Goal: Consume media (video, audio): Browse casually

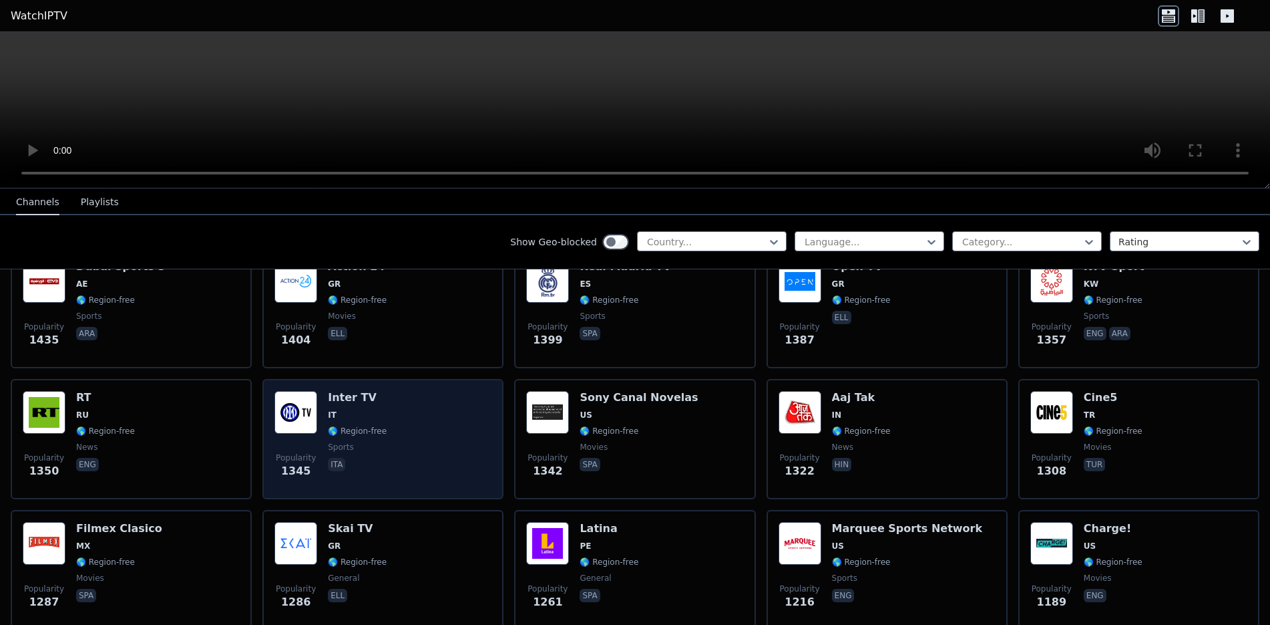
scroll to position [868, 0]
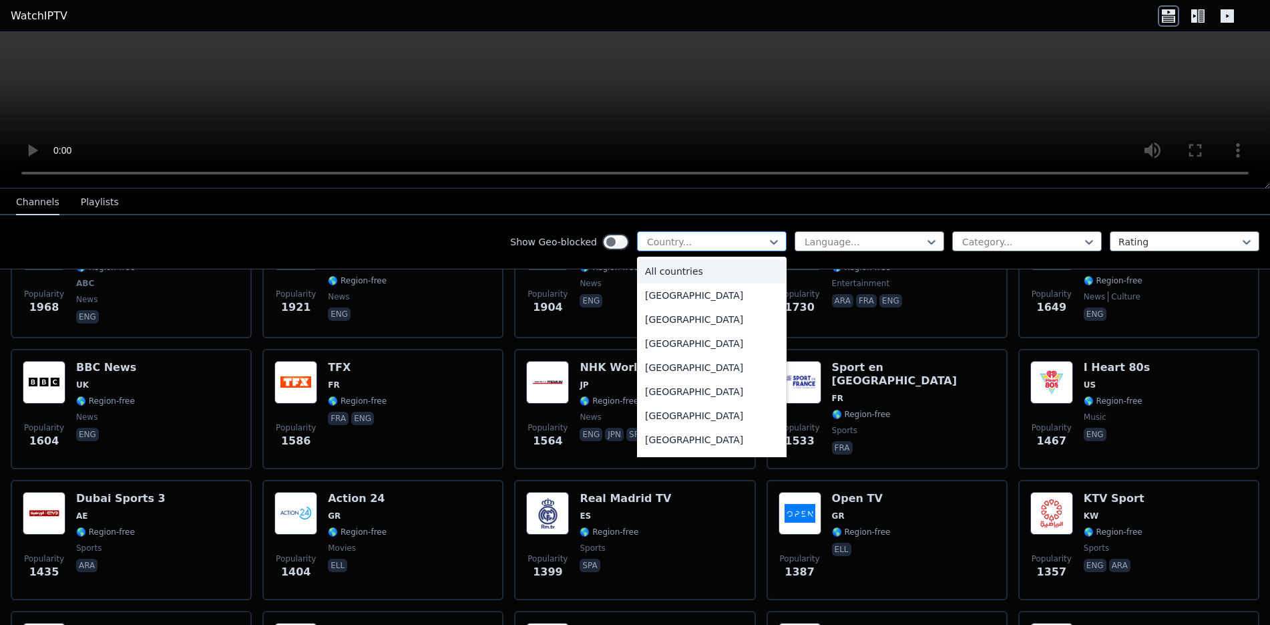
click at [639, 240] on div at bounding box center [707, 241] width 122 height 13
click at [639, 285] on div "[GEOGRAPHIC_DATA]" at bounding box center [712, 322] width 150 height 24
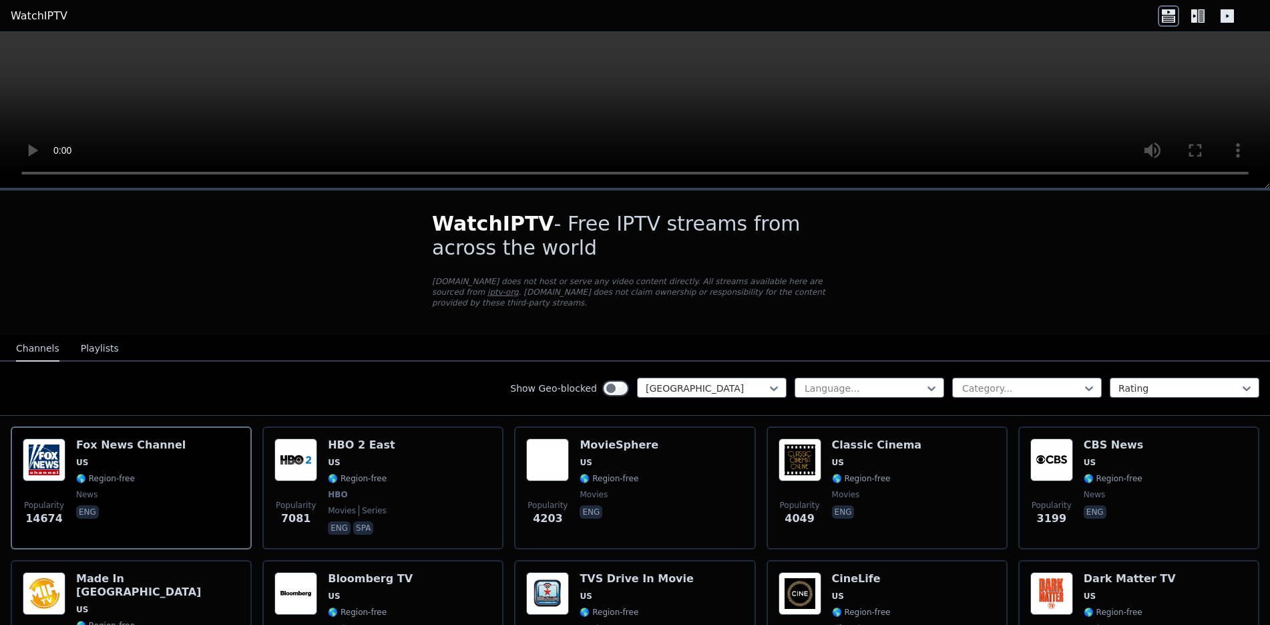
scroll to position [67, 0]
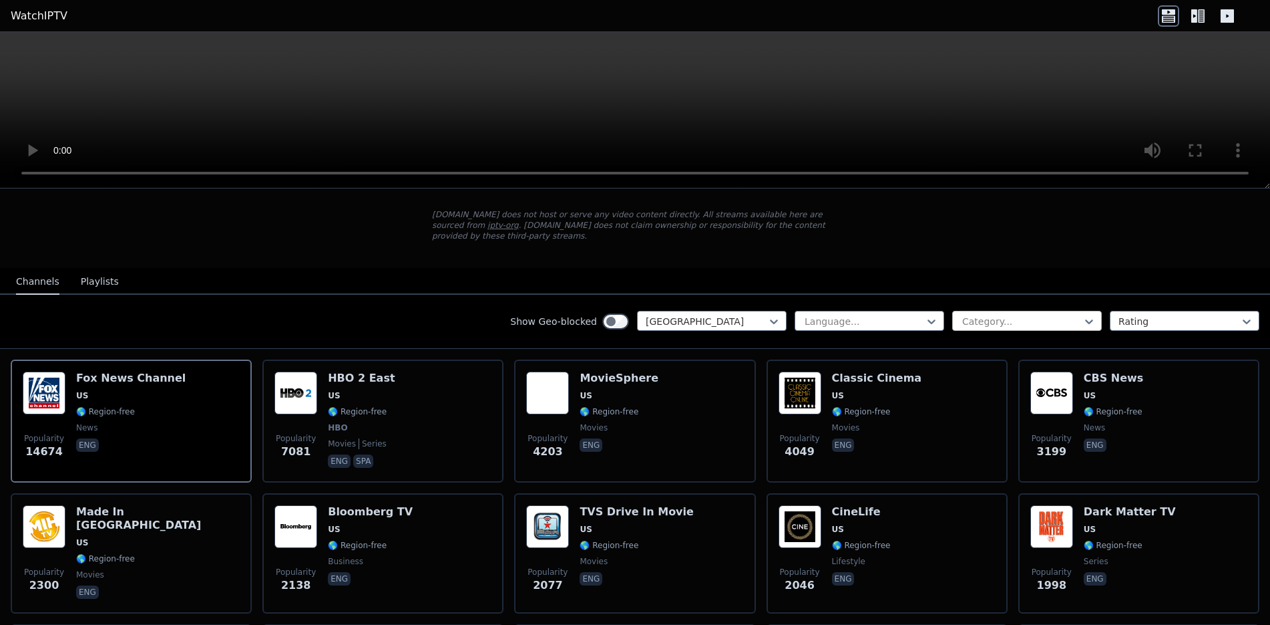
click at [639, 285] on div at bounding box center [1022, 321] width 122 height 13
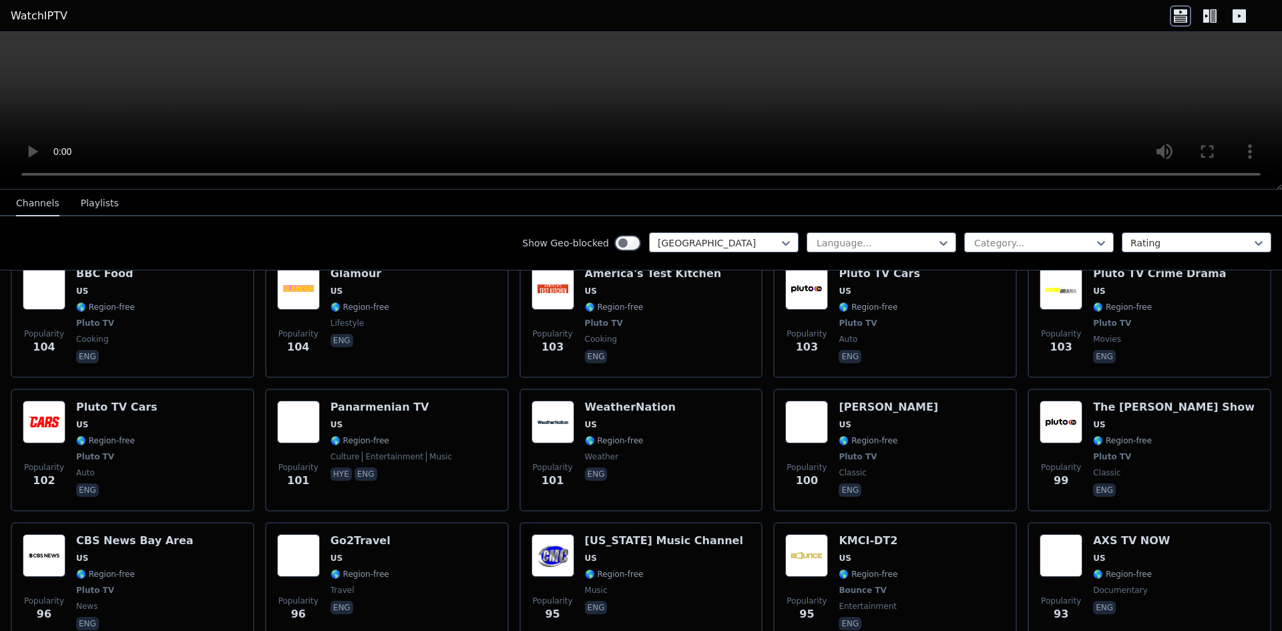
scroll to position [25, 0]
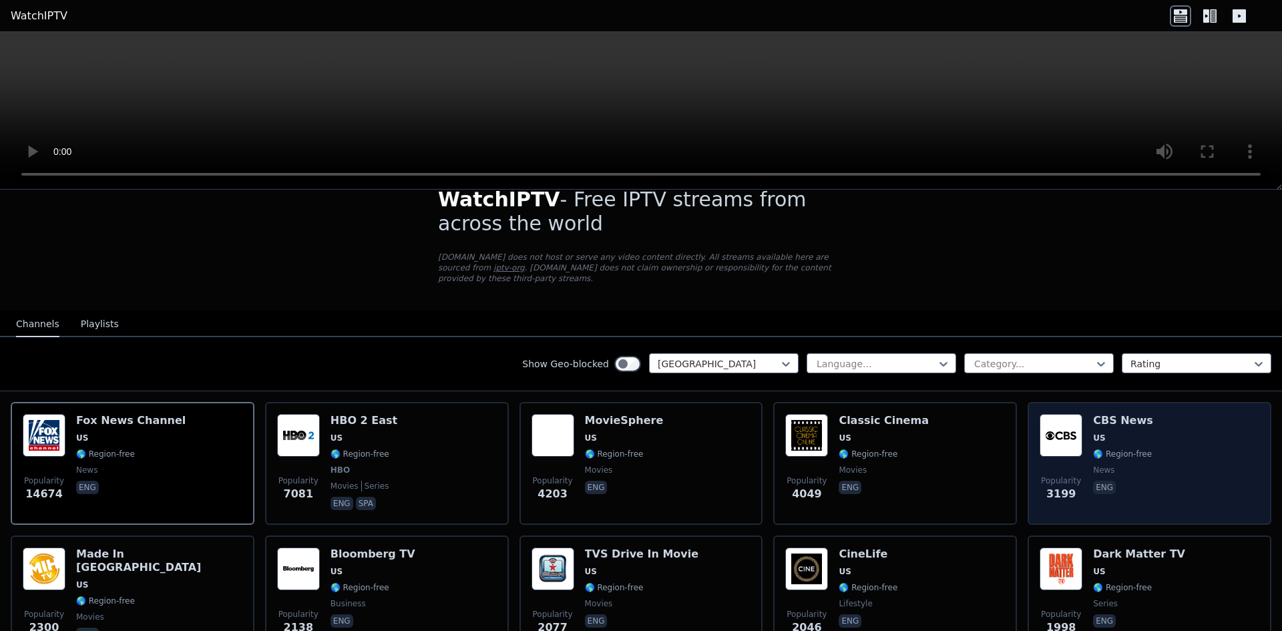
click at [639, 285] on div "Popularity 3199 CBS News US 🌎 Region-free news eng" at bounding box center [1150, 463] width 220 height 99
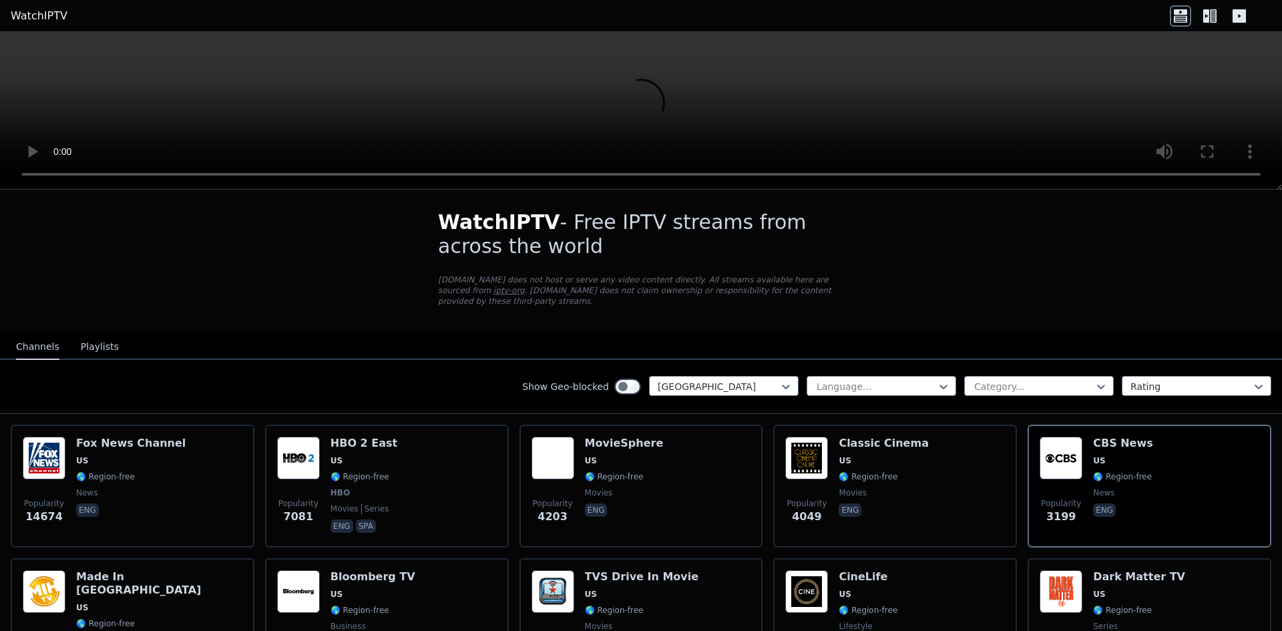
scroll to position [0, 0]
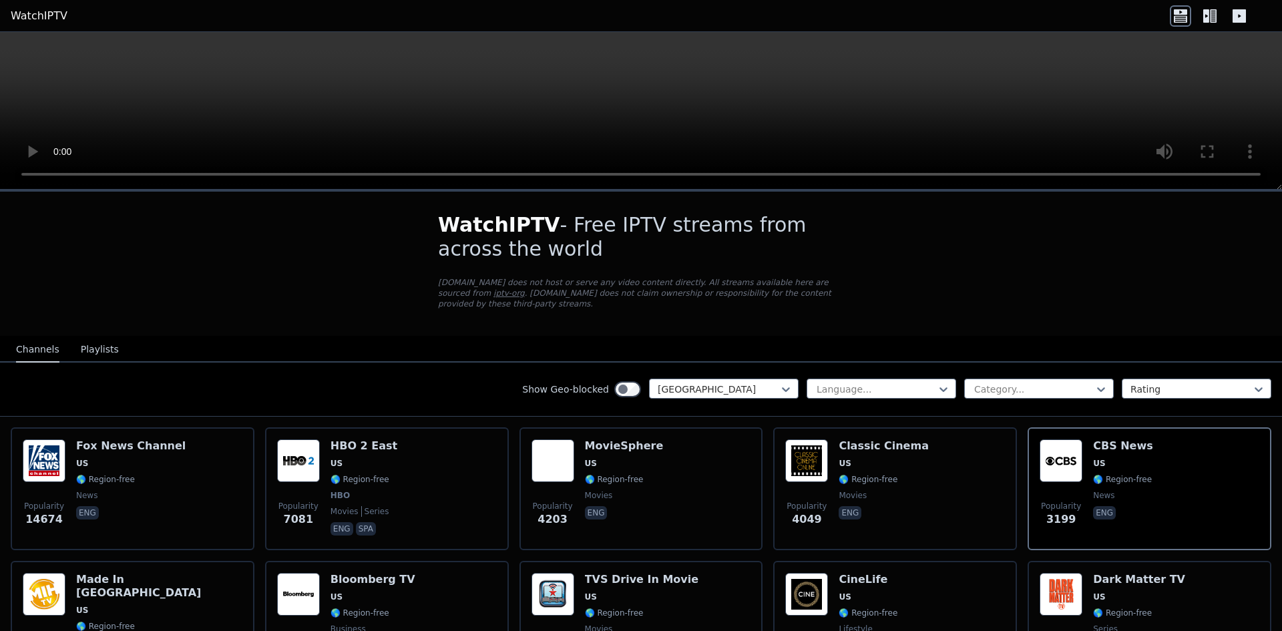
click at [639, 15] on icon at bounding box center [1207, 15] width 6 height 13
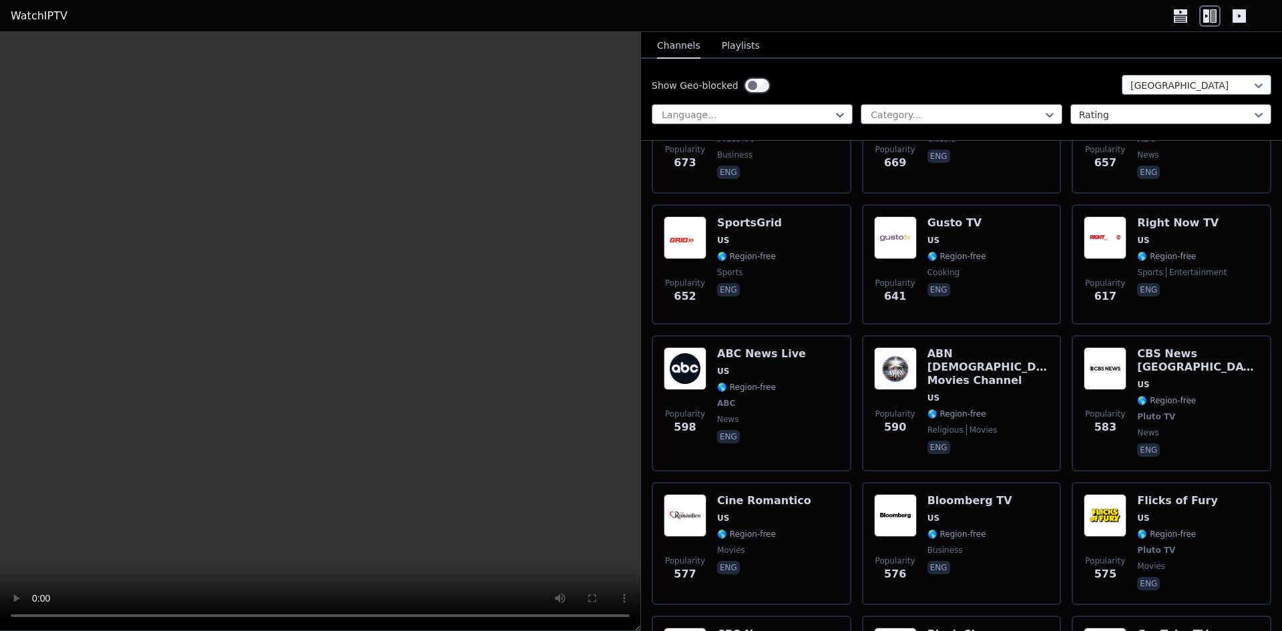
scroll to position [2004, 0]
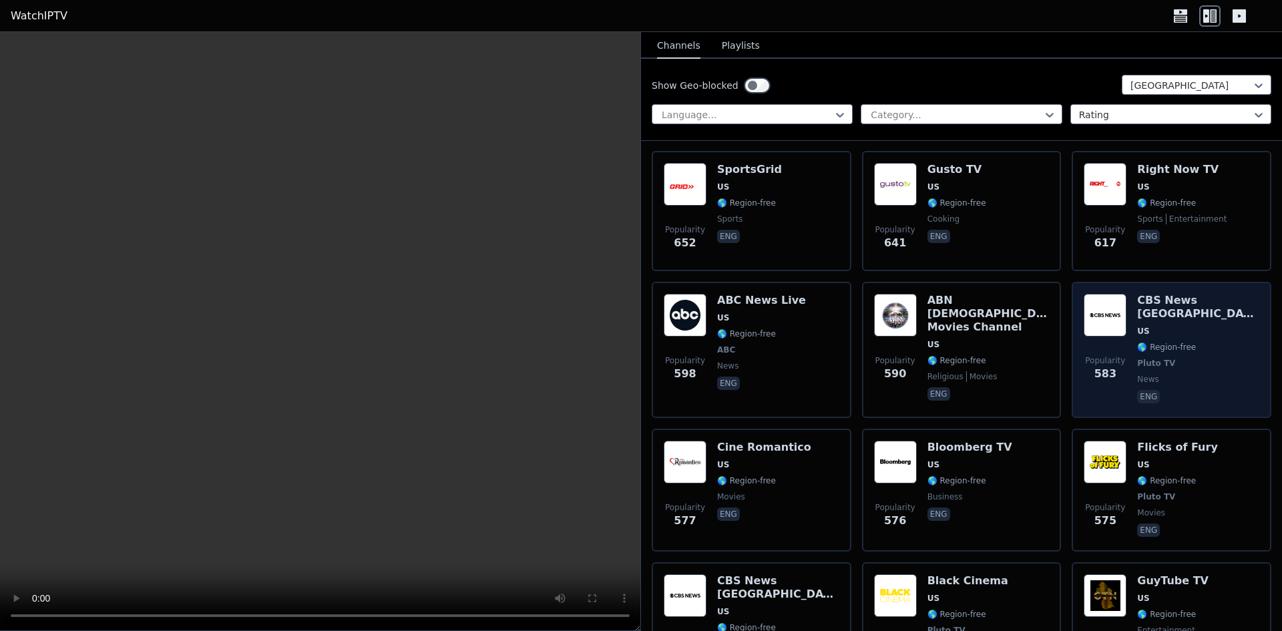
click at [639, 285] on span "eng" at bounding box center [1198, 398] width 122 height 16
